Goal: Task Accomplishment & Management: Manage account settings

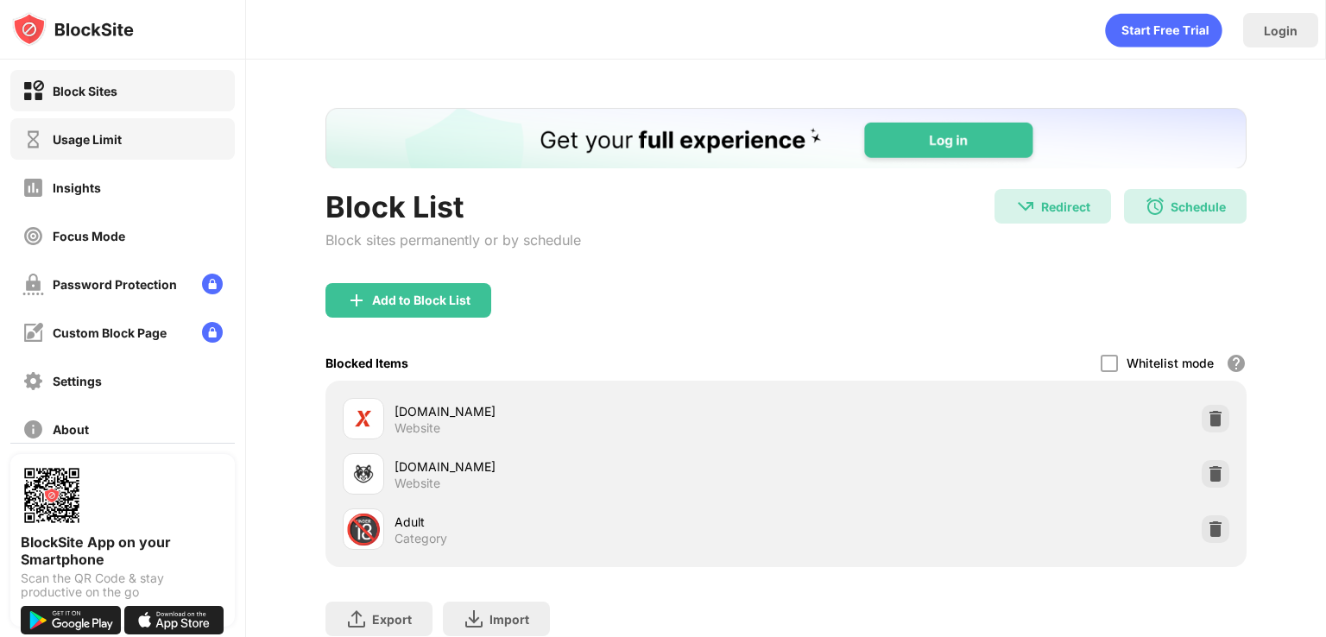
click at [90, 146] on div "Usage Limit" at bounding box center [87, 139] width 69 height 15
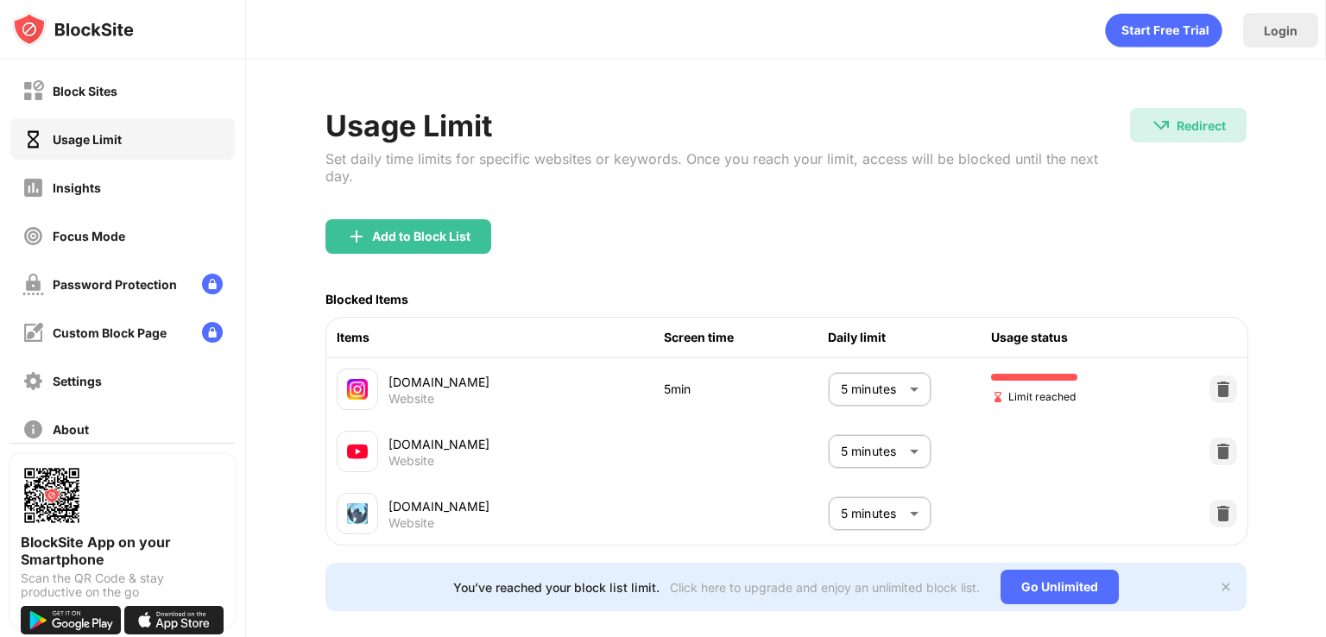
click at [891, 525] on body "Block Sites Usage Limit Insights Focus Mode Password Protection Custom Block Pa…" at bounding box center [663, 318] width 1326 height 637
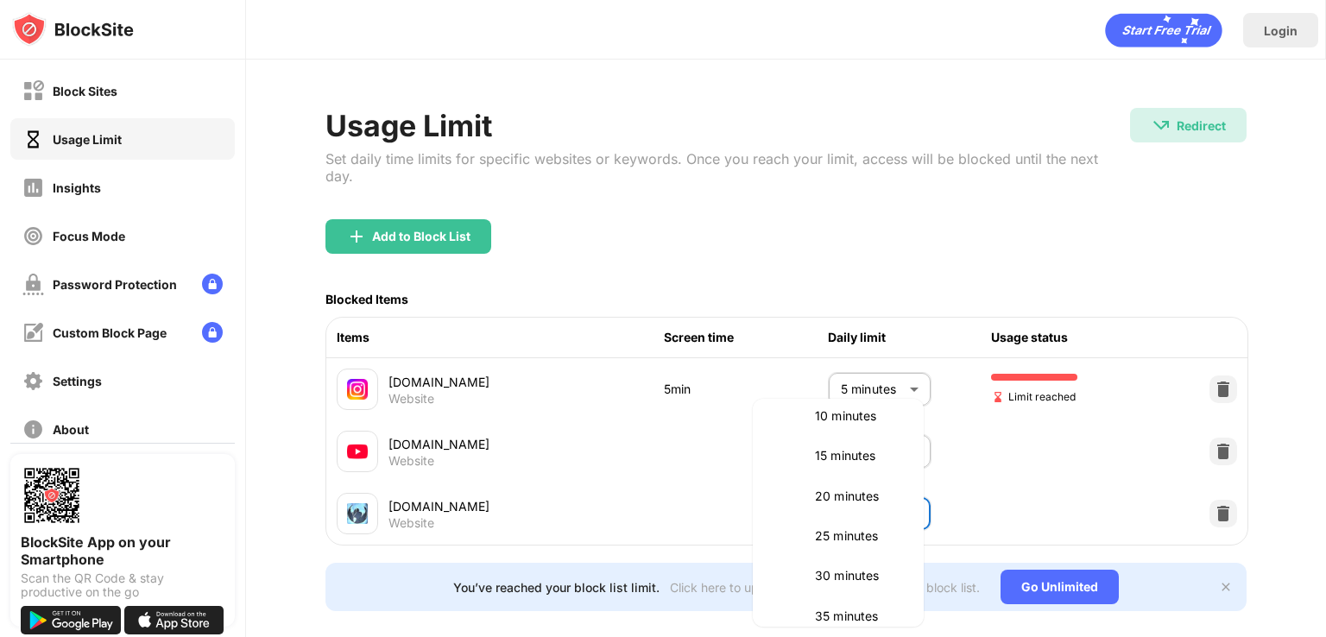
scroll to position [143, 0]
click at [845, 540] on p "30 minutes" at bounding box center [859, 532] width 88 height 19
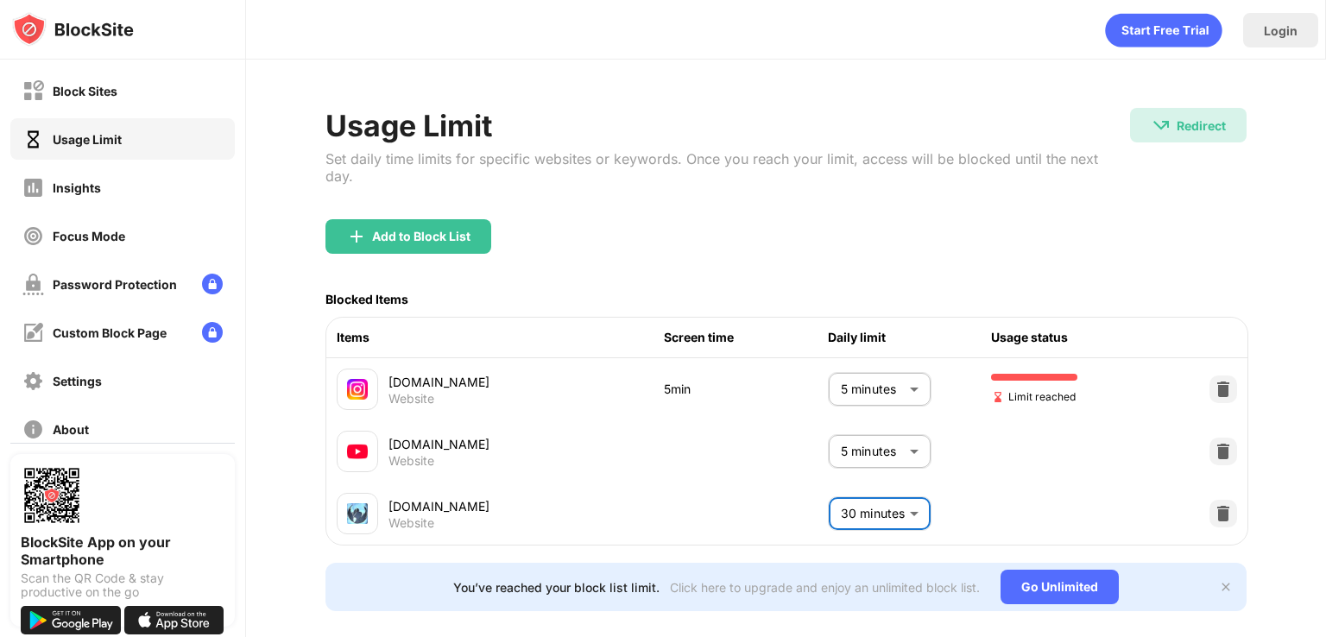
type input "**"
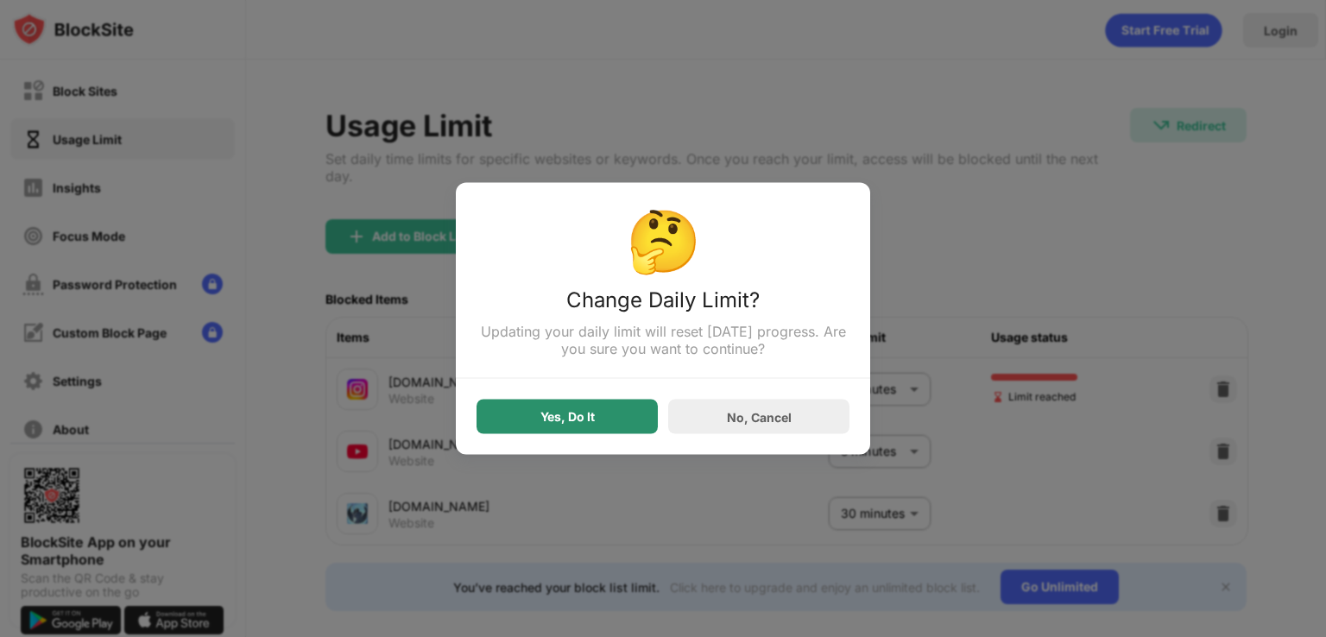
click at [597, 424] on div "Yes, Do It" at bounding box center [567, 417] width 181 height 35
